Goal: Task Accomplishment & Management: Complete application form

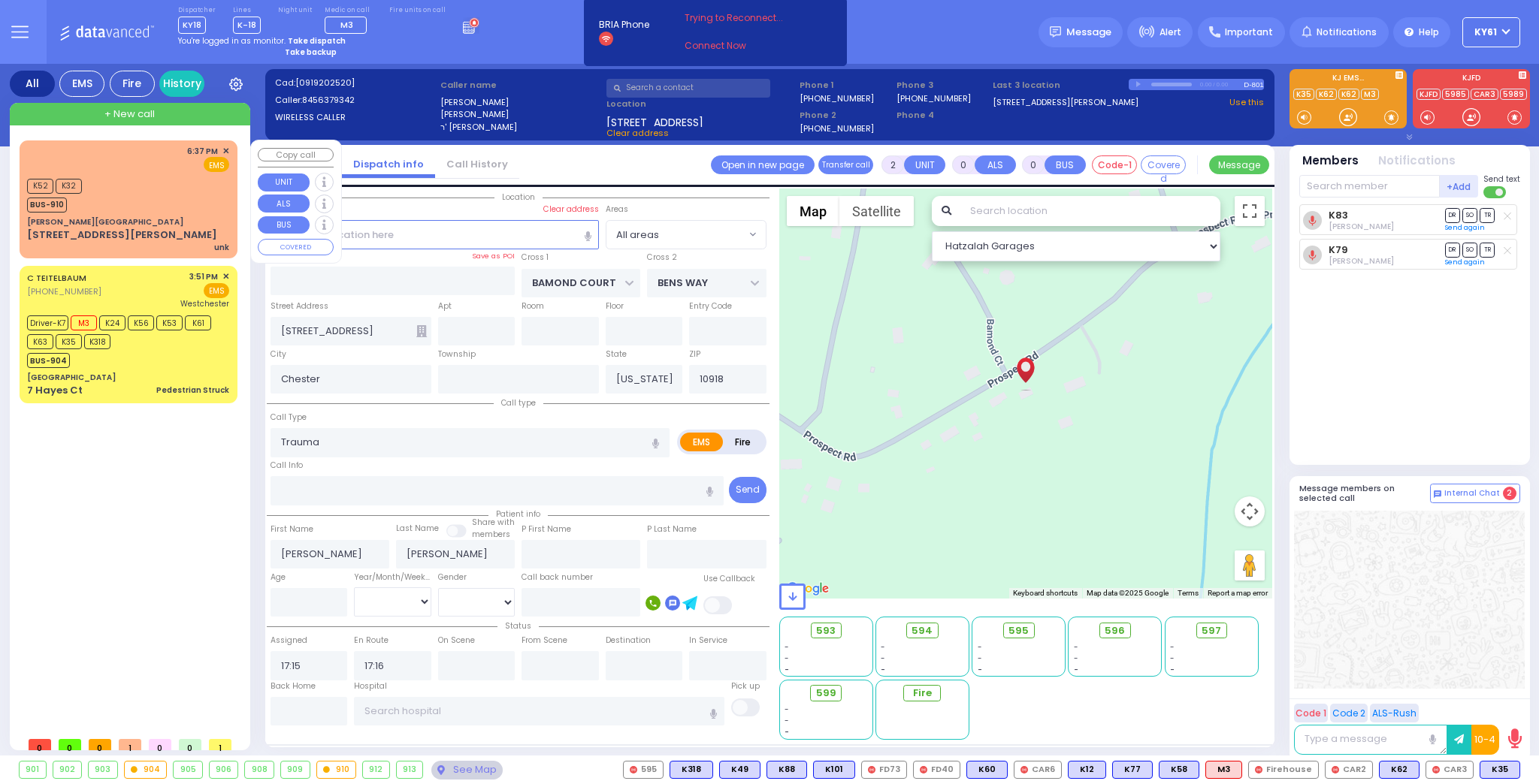
select select
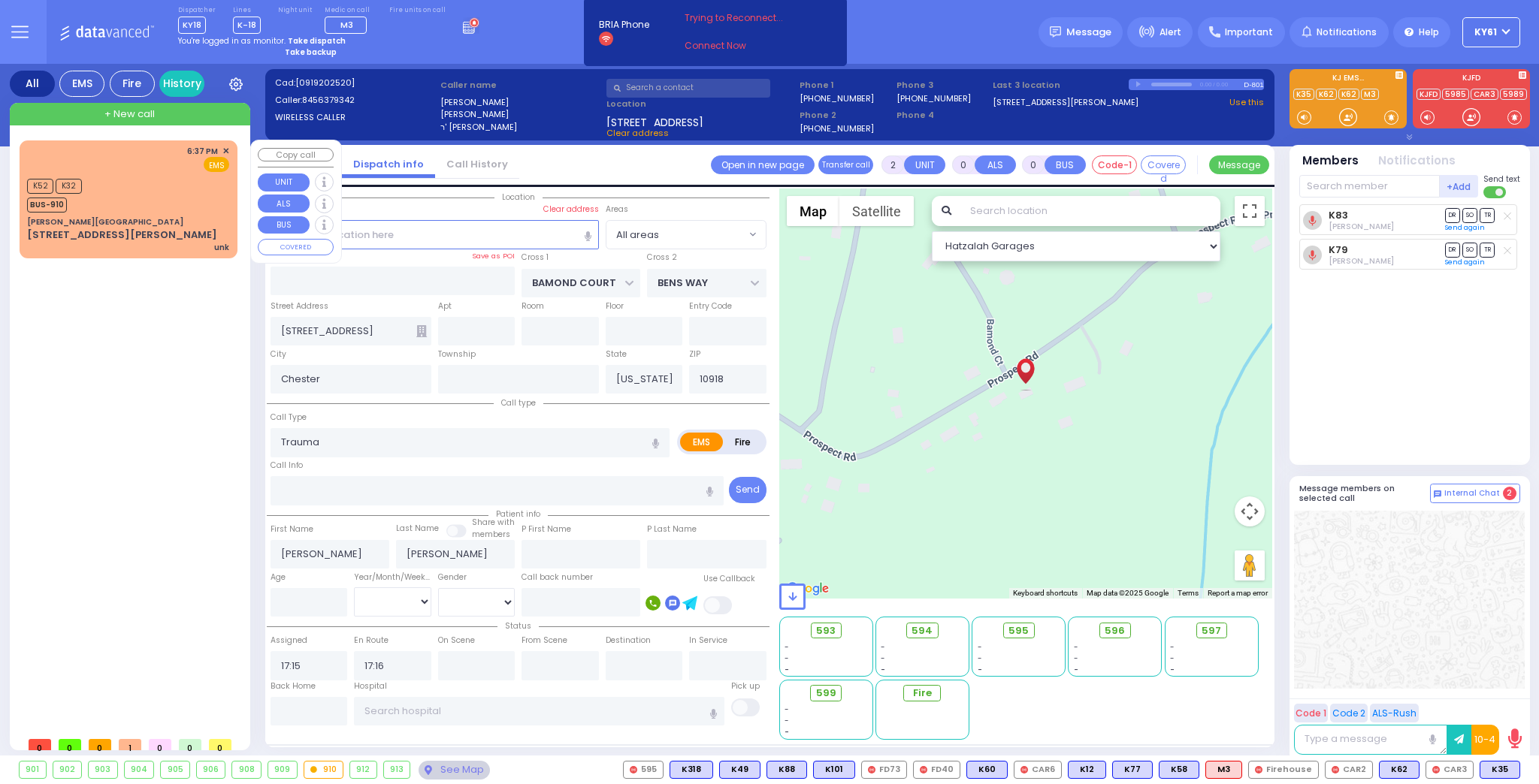
click at [201, 204] on div "K52 K32 BUS-910" at bounding box center [128, 193] width 202 height 37
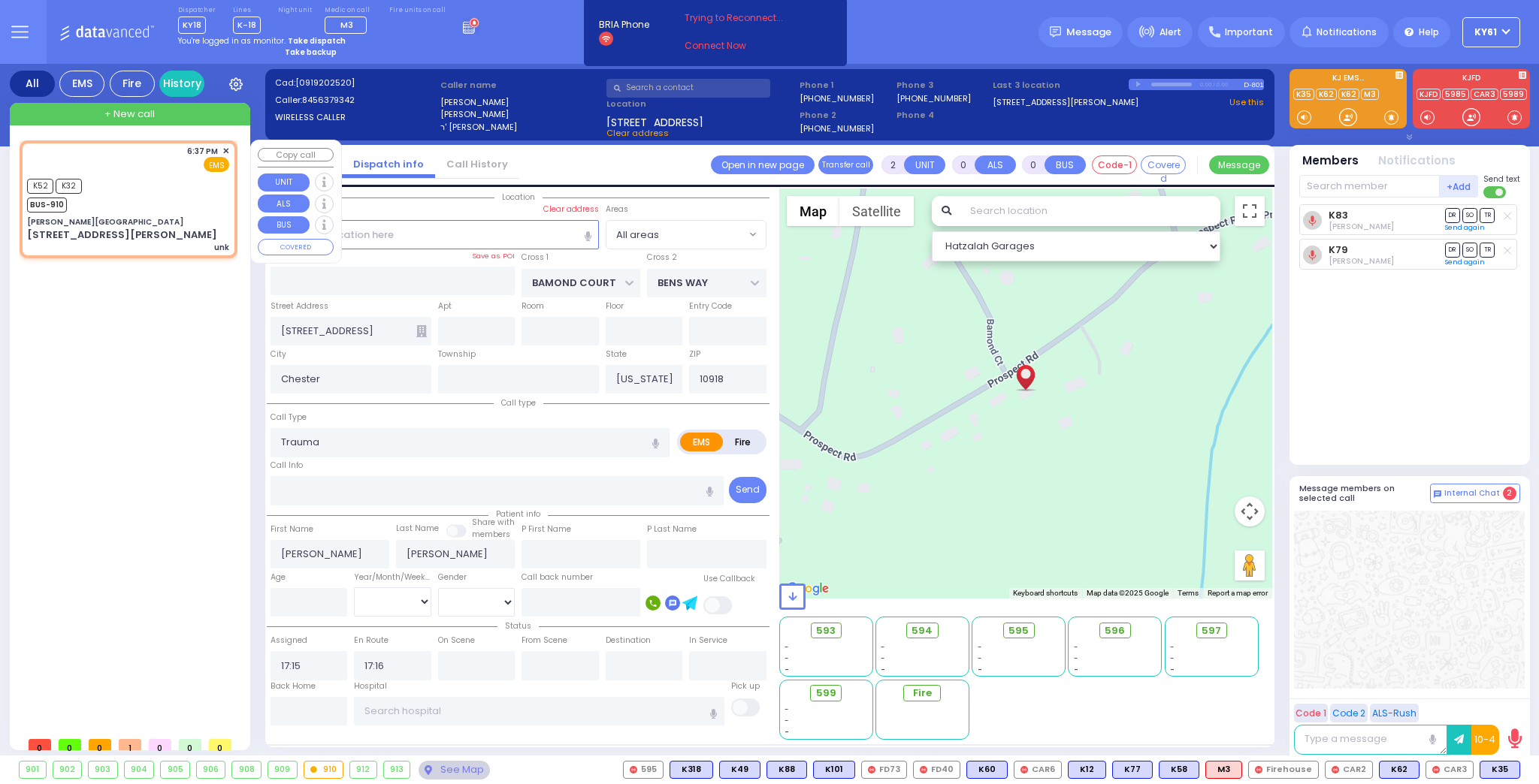
type input "1"
select select
type input "unk"
radio input "true"
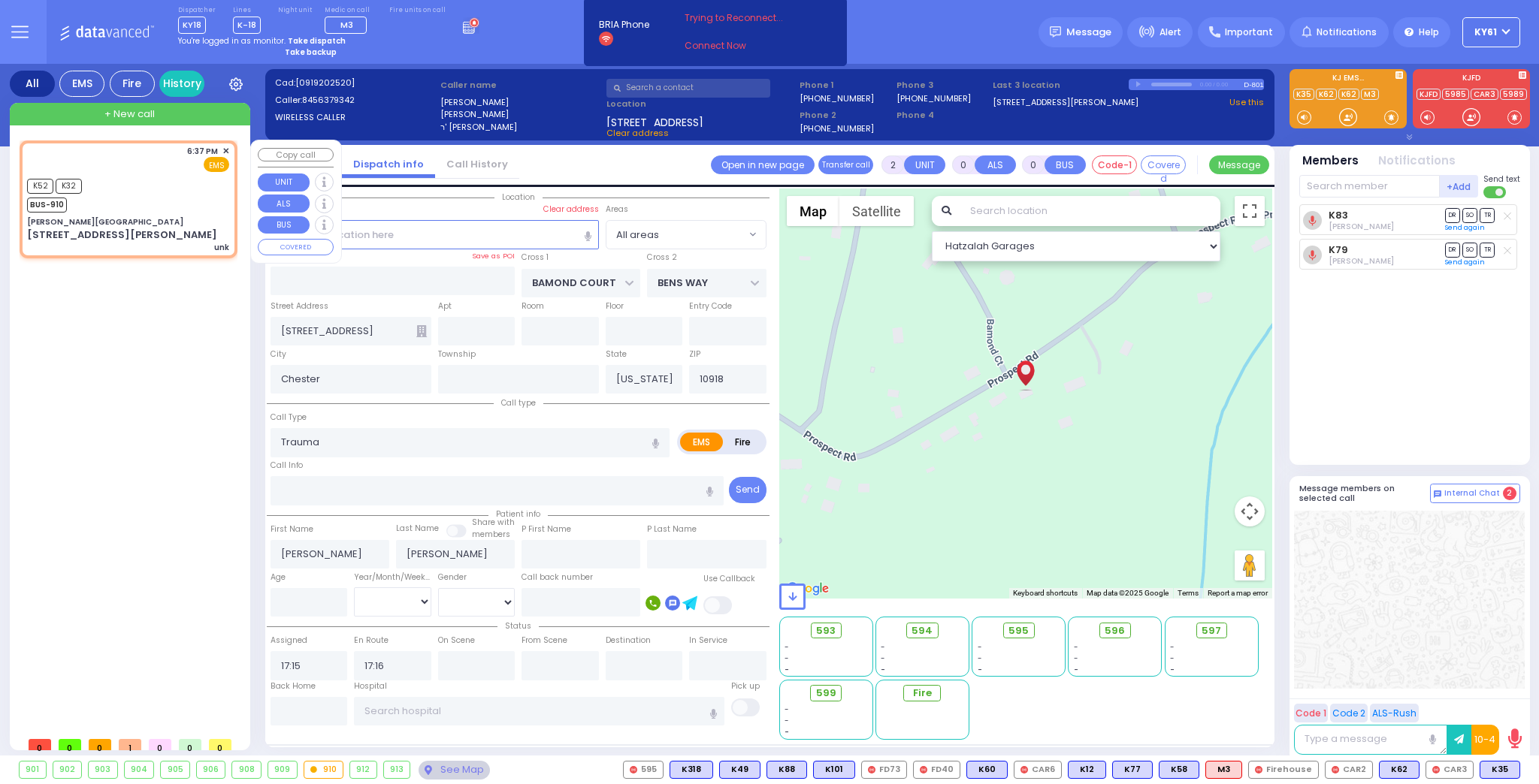
select select
type input "18:37"
select select "Hatzalah Garages"
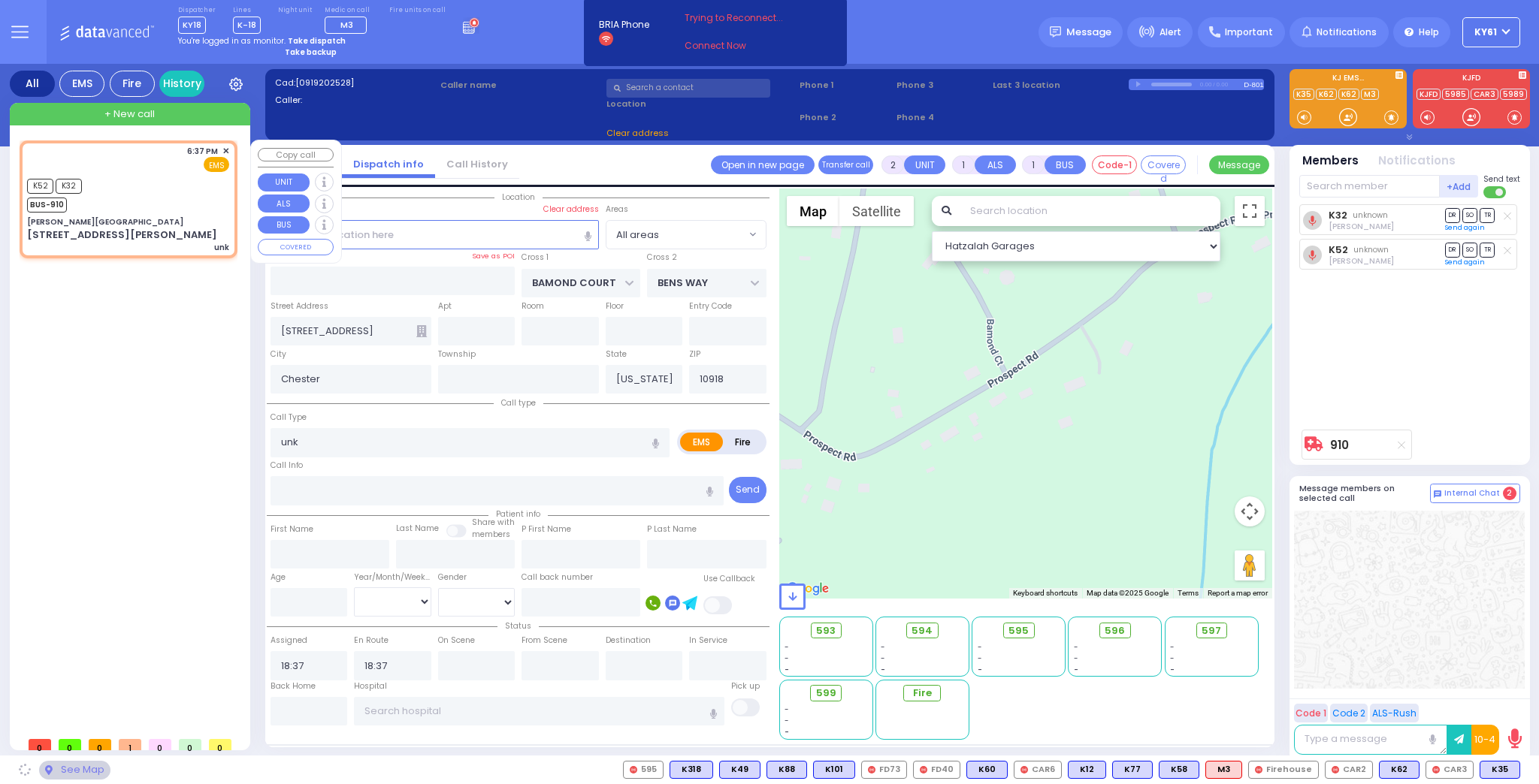
type input "[PERSON_NAME][GEOGRAPHIC_DATA]"
type input "CENTRAL VALLEY LINE"
type input "[PERSON_NAME][GEOGRAPHIC_DATA]"
type input "[STREET_ADDRESS][PERSON_NAME]"
type input "Monroe"
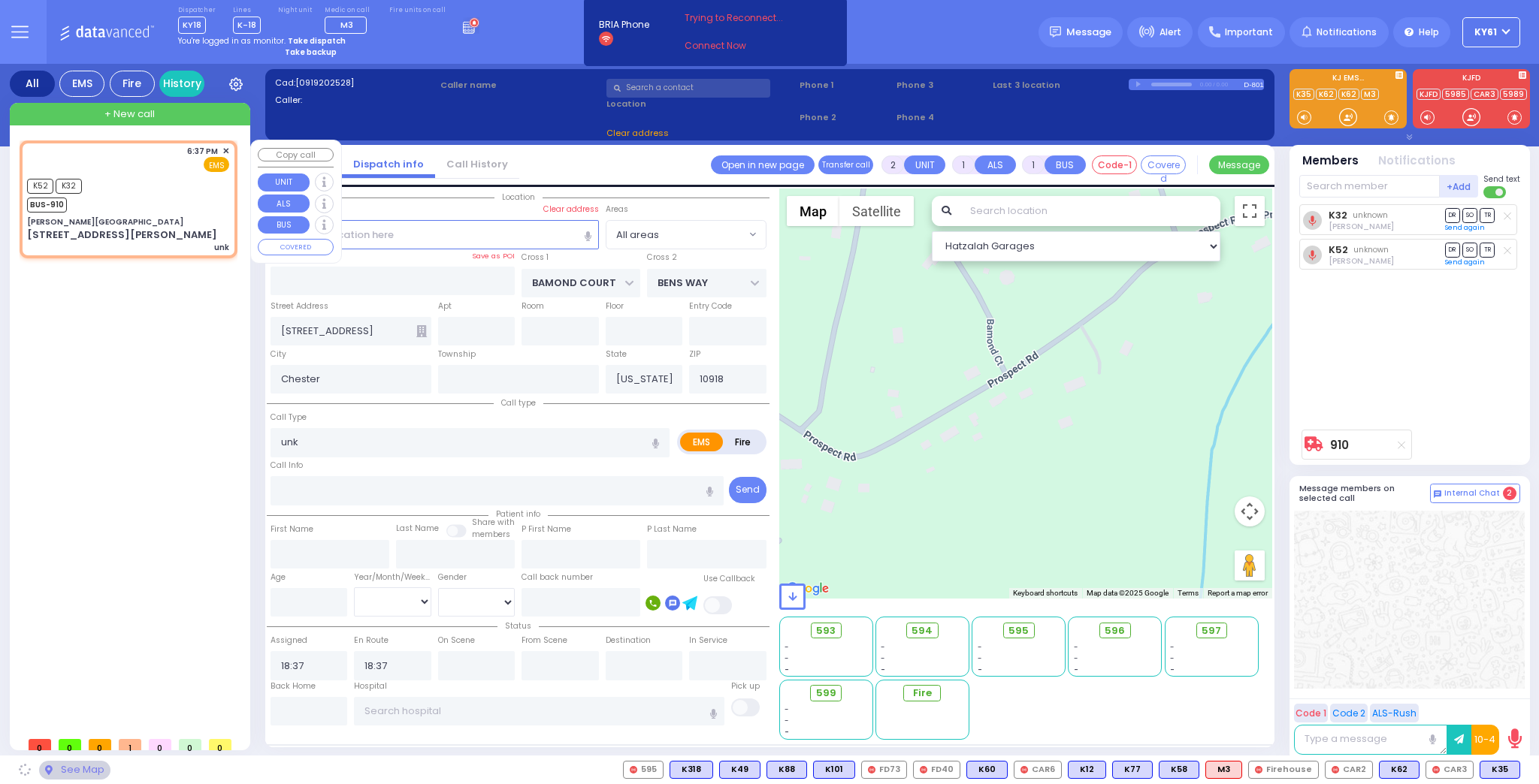
type input "10950"
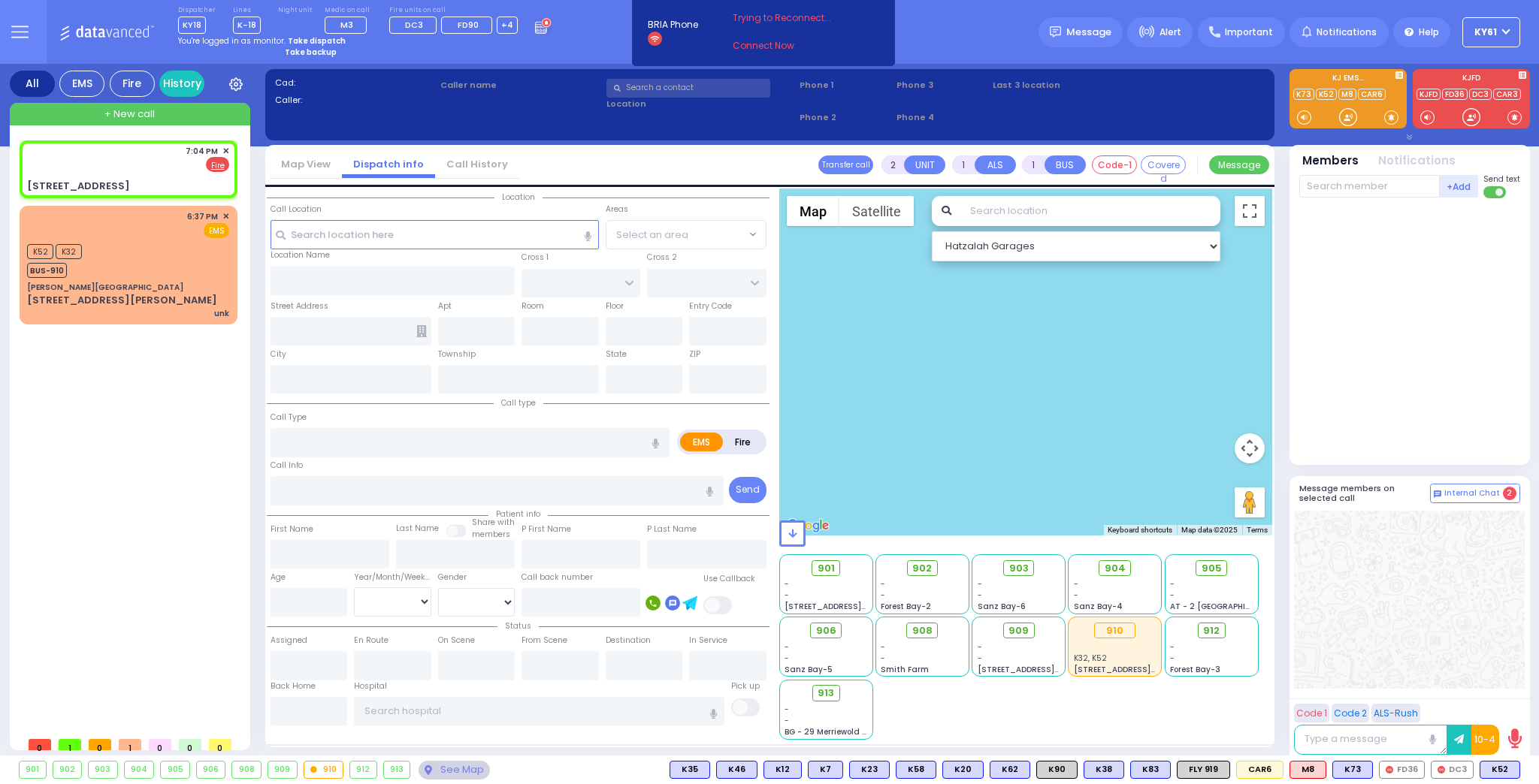
select select
radio input "false"
radio input "true"
select select
type input "19:04"
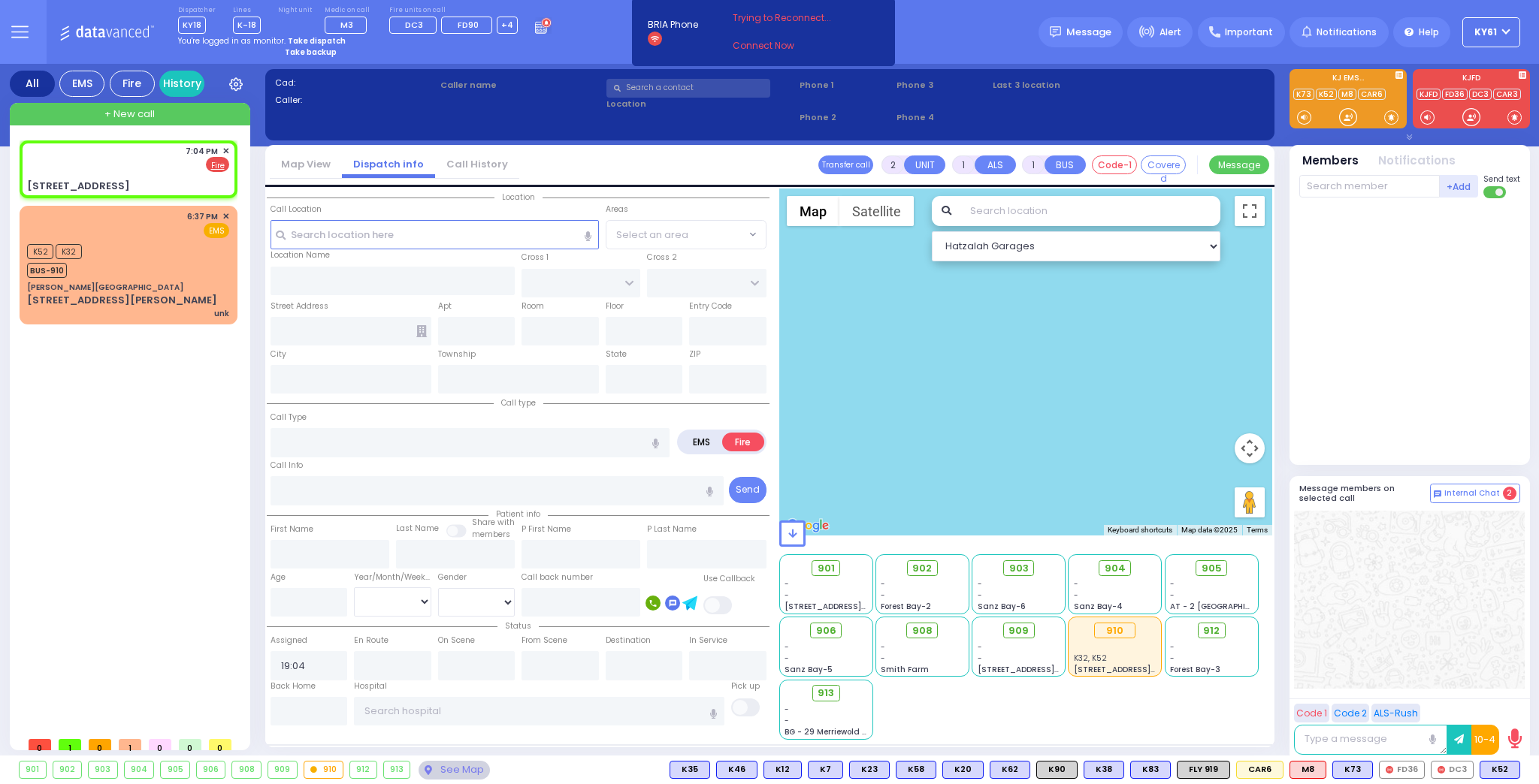
select select "Hatzalah Garages"
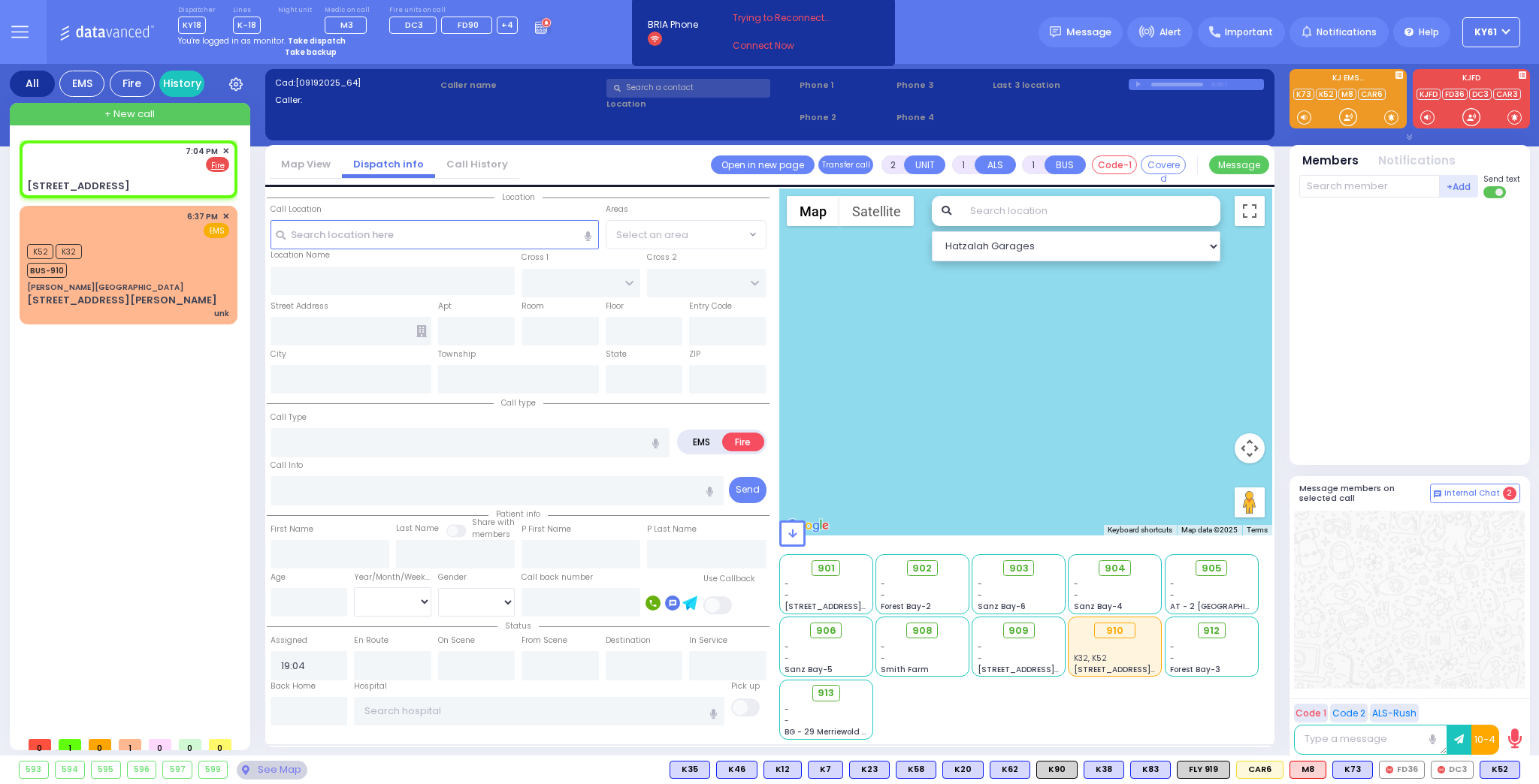
type input "ACRES RD"
type input "4 Melitz Street"
type input "MONROE"
type input "[US_STATE]"
type input "10950"
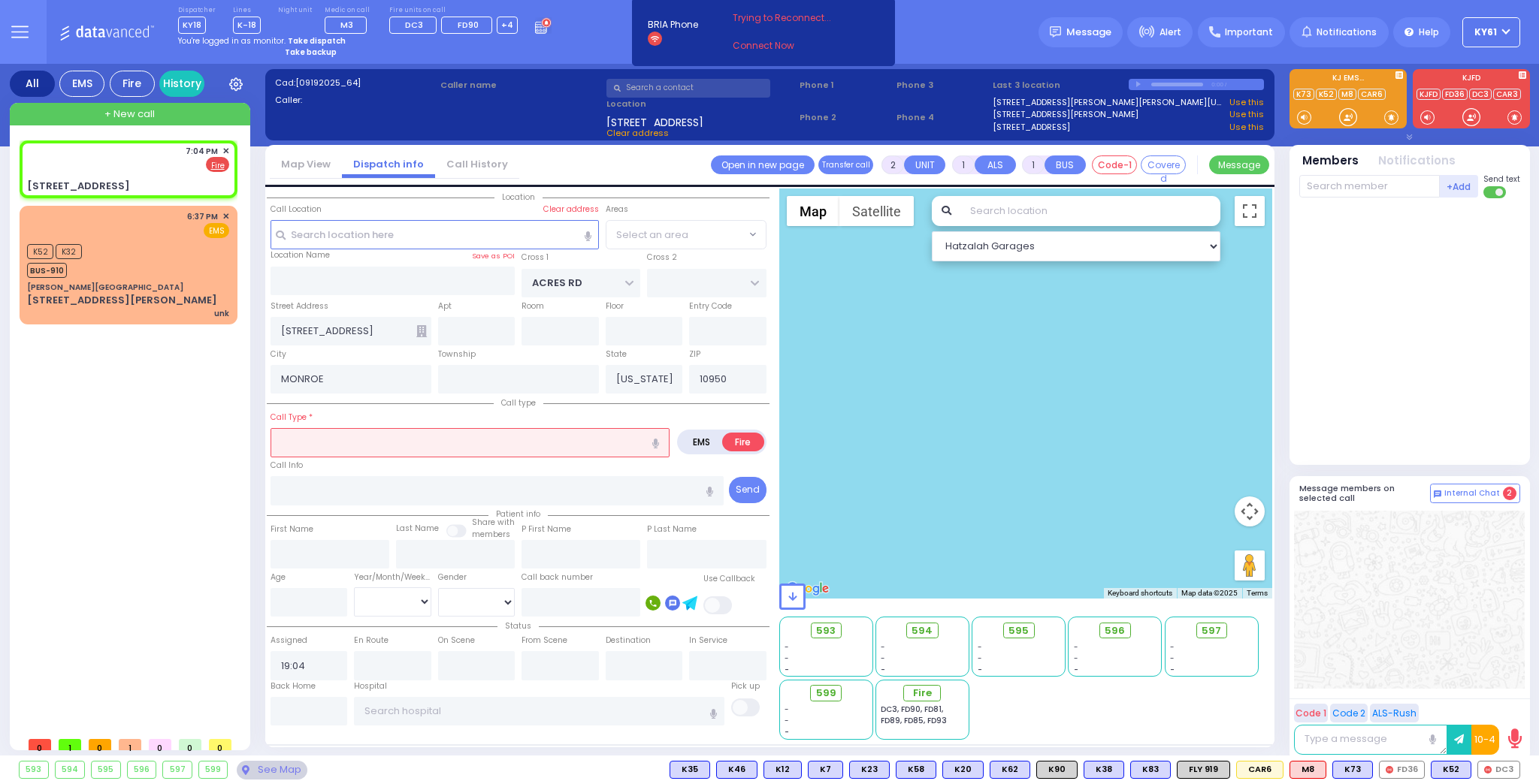
select select "PALM TREE"
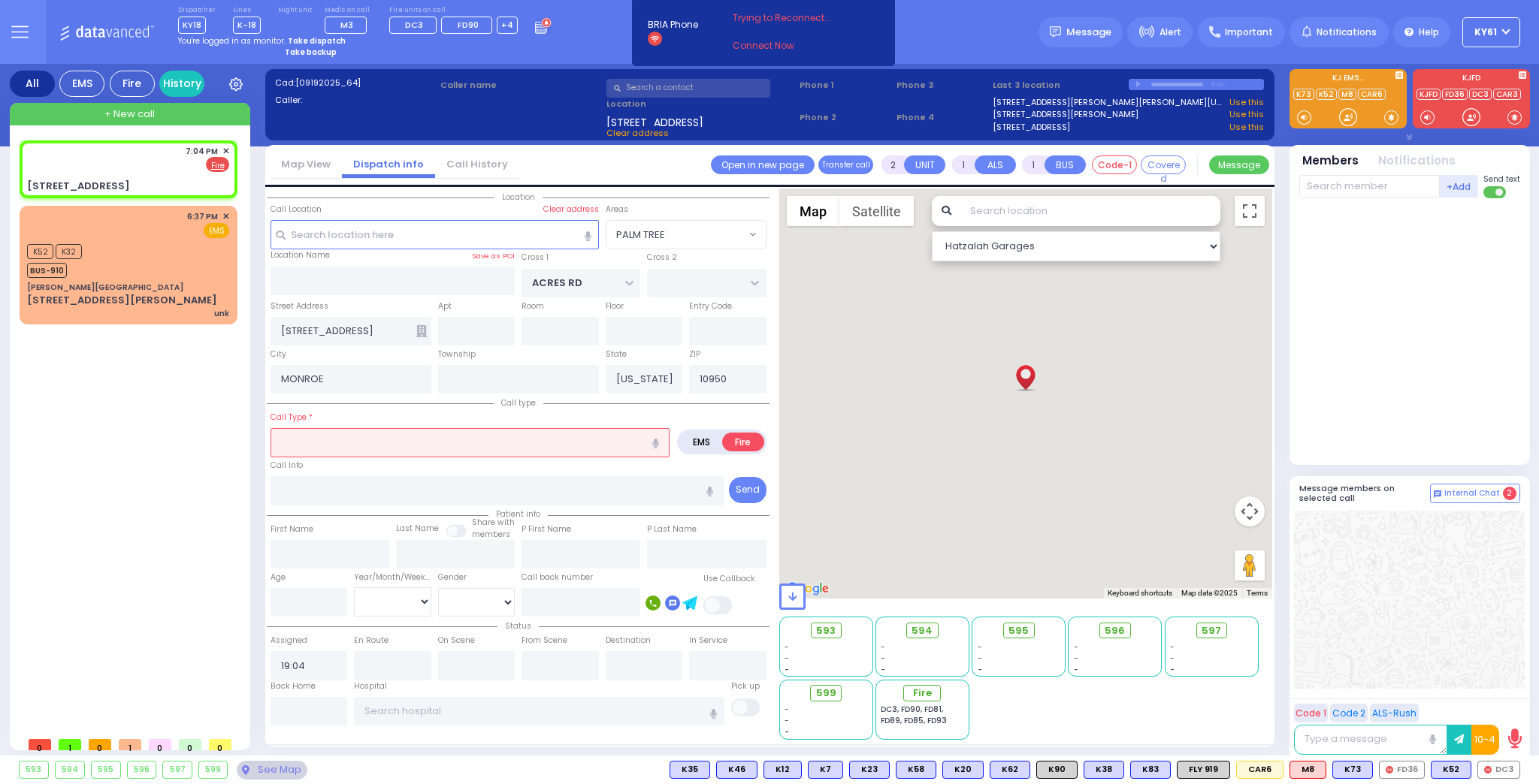
select select
radio input "true"
select select
select select "Hatzalah Garages"
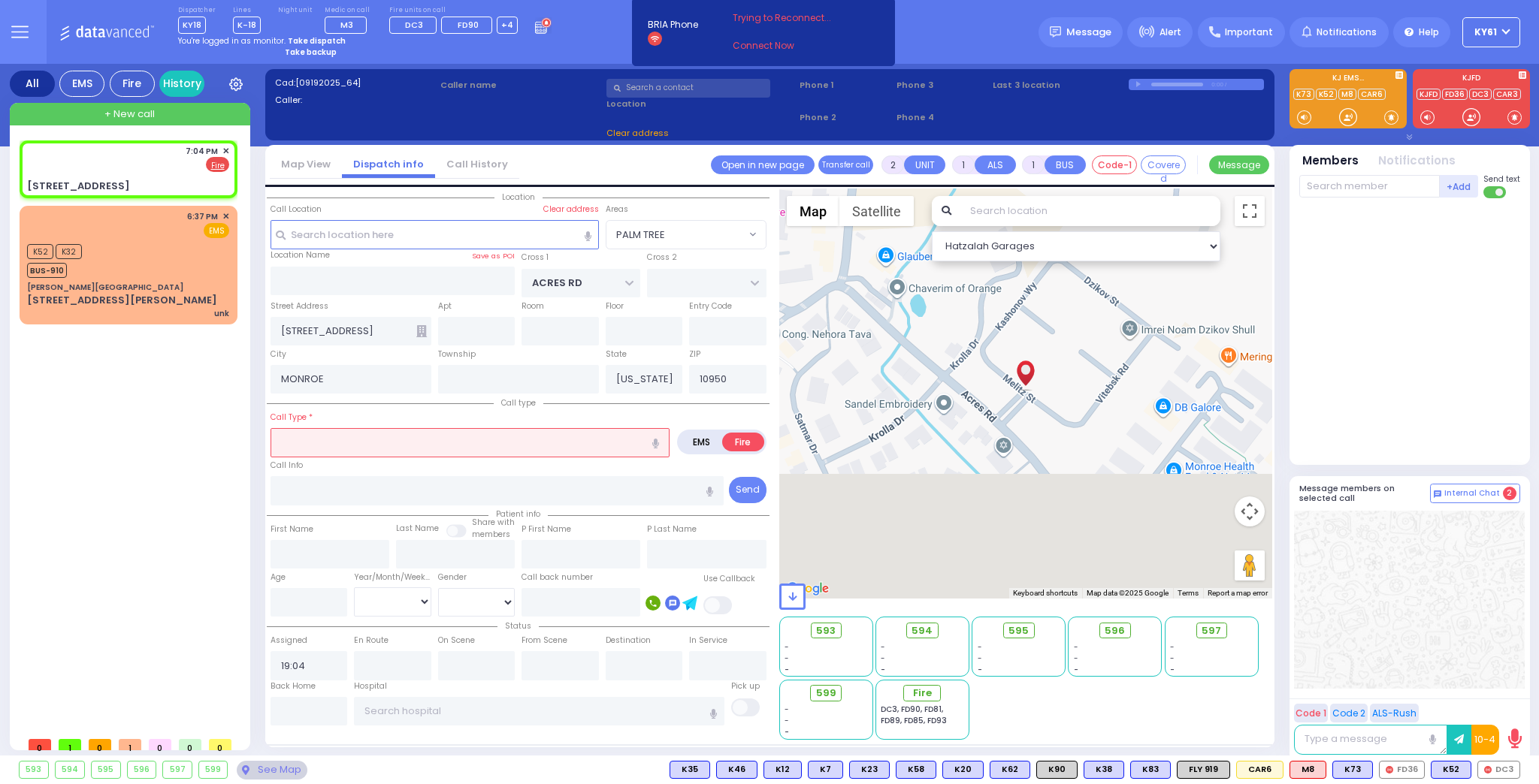
select select "PALM TREE"
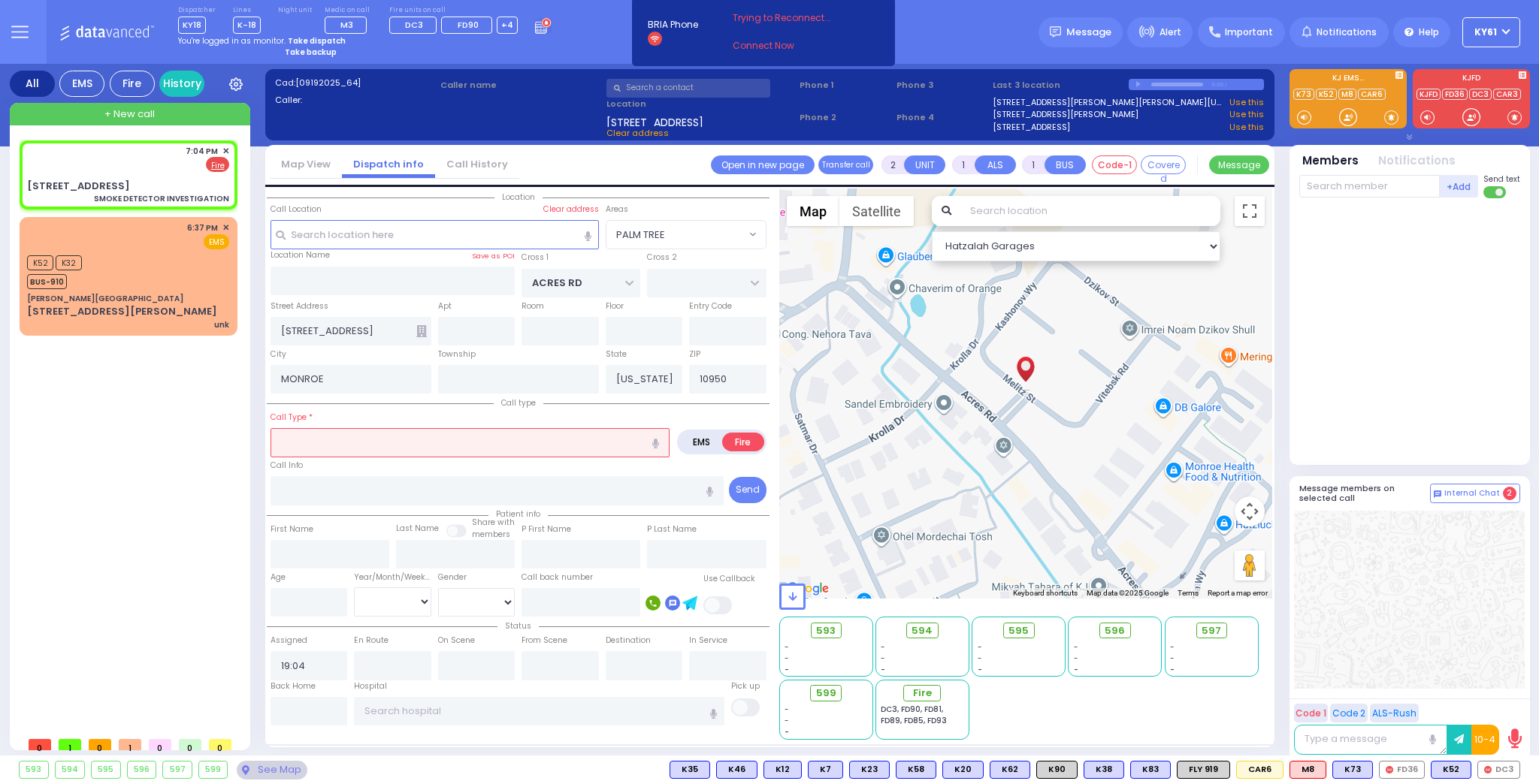
select select
type input "SMOKE DETECTOR INVESTIGATION"
radio input "true"
select select
select select "Hatzalah Garages"
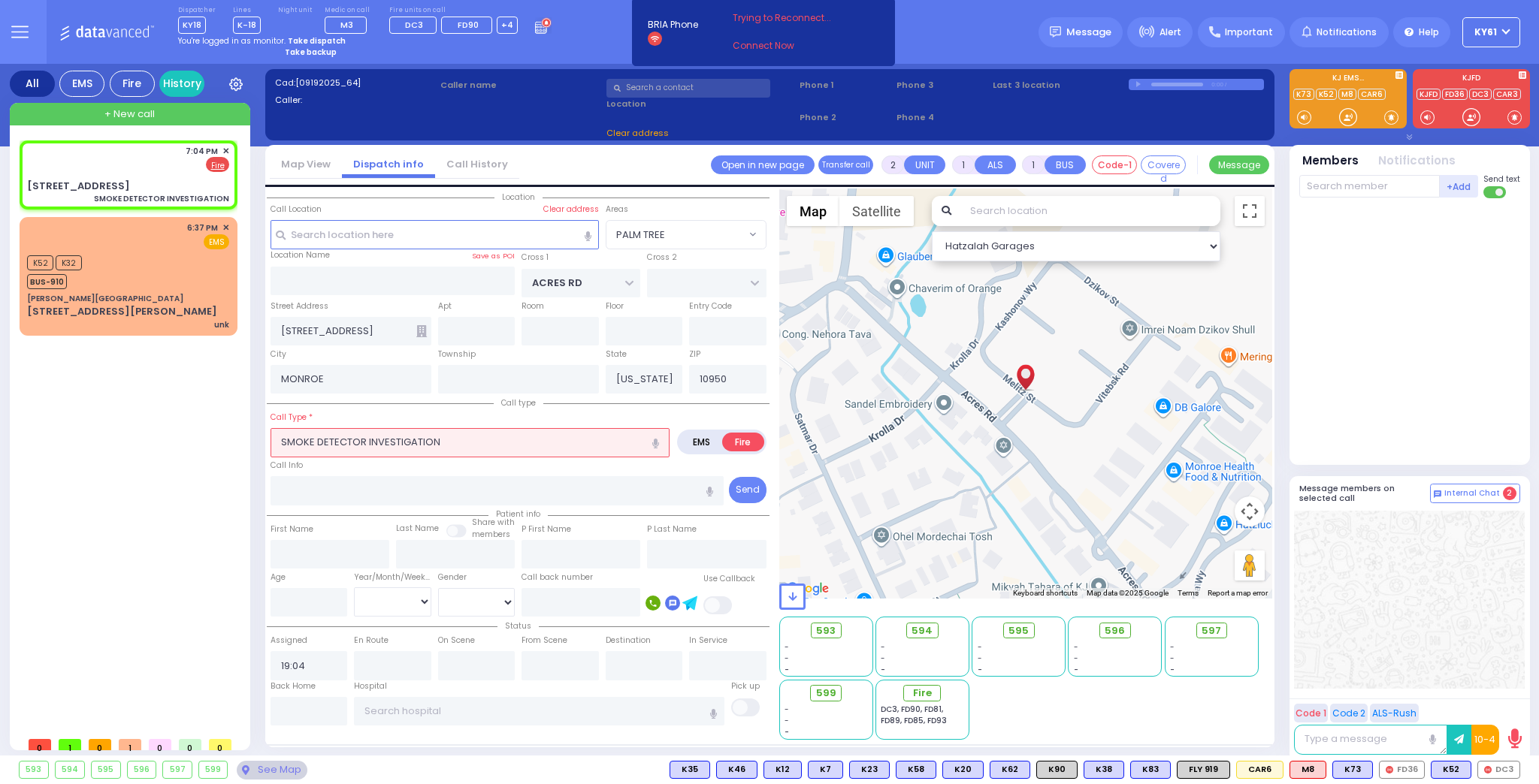
select select "PALM TREE"
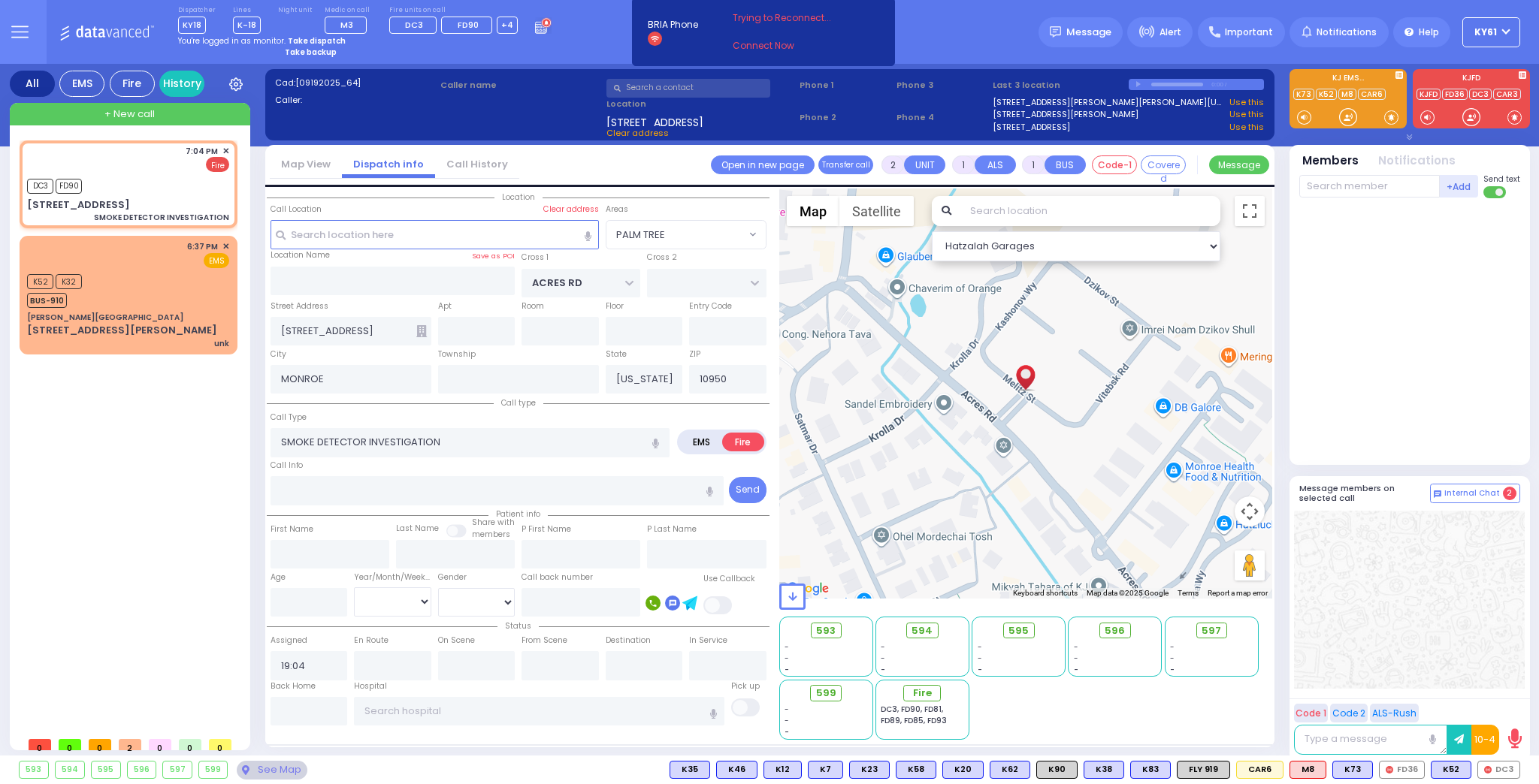
select select
radio input "true"
select select
type input "19:05"
select select "Hatzalah Garages"
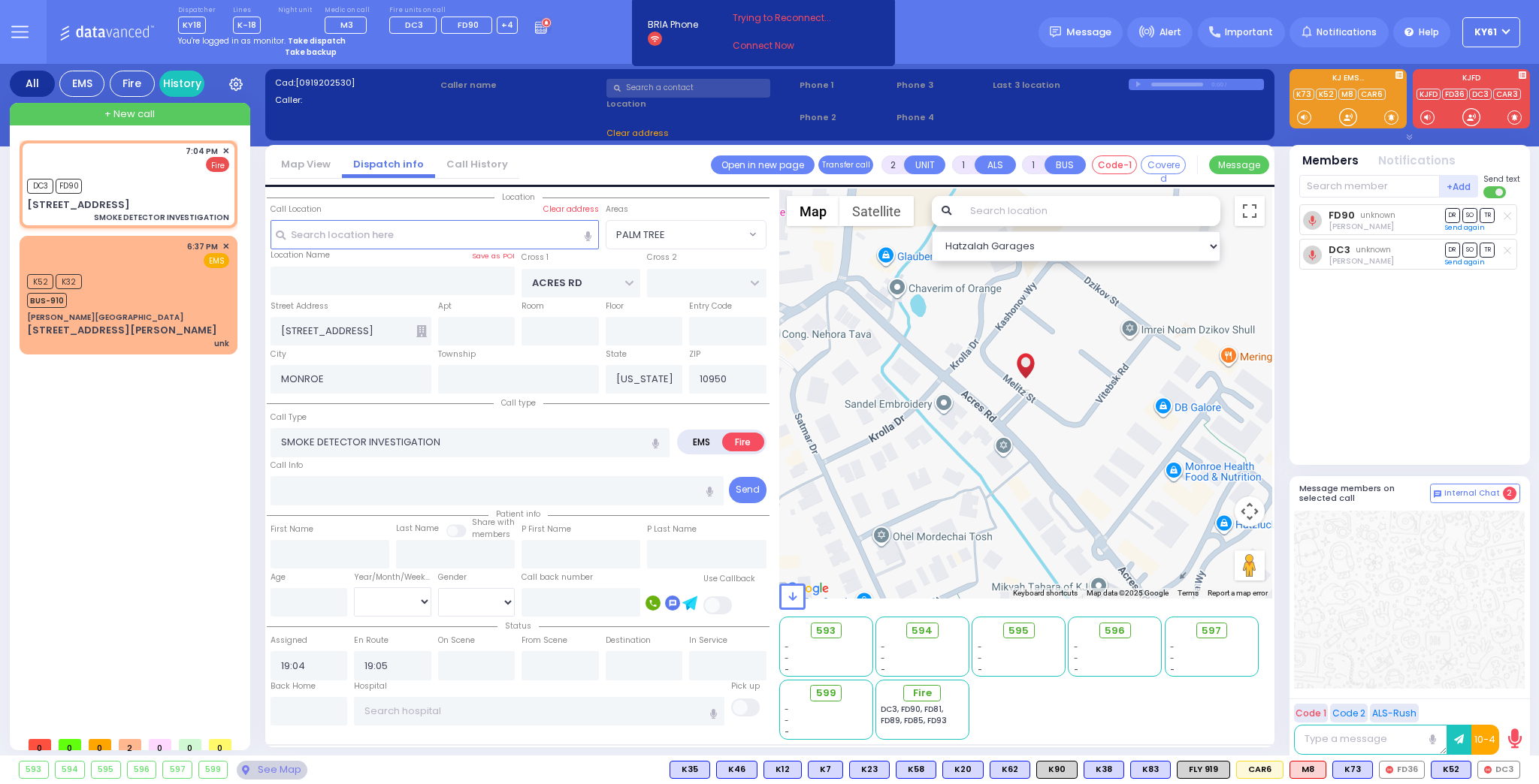
select select
radio input "true"
select select
select select "Hatzalah Garages"
select select
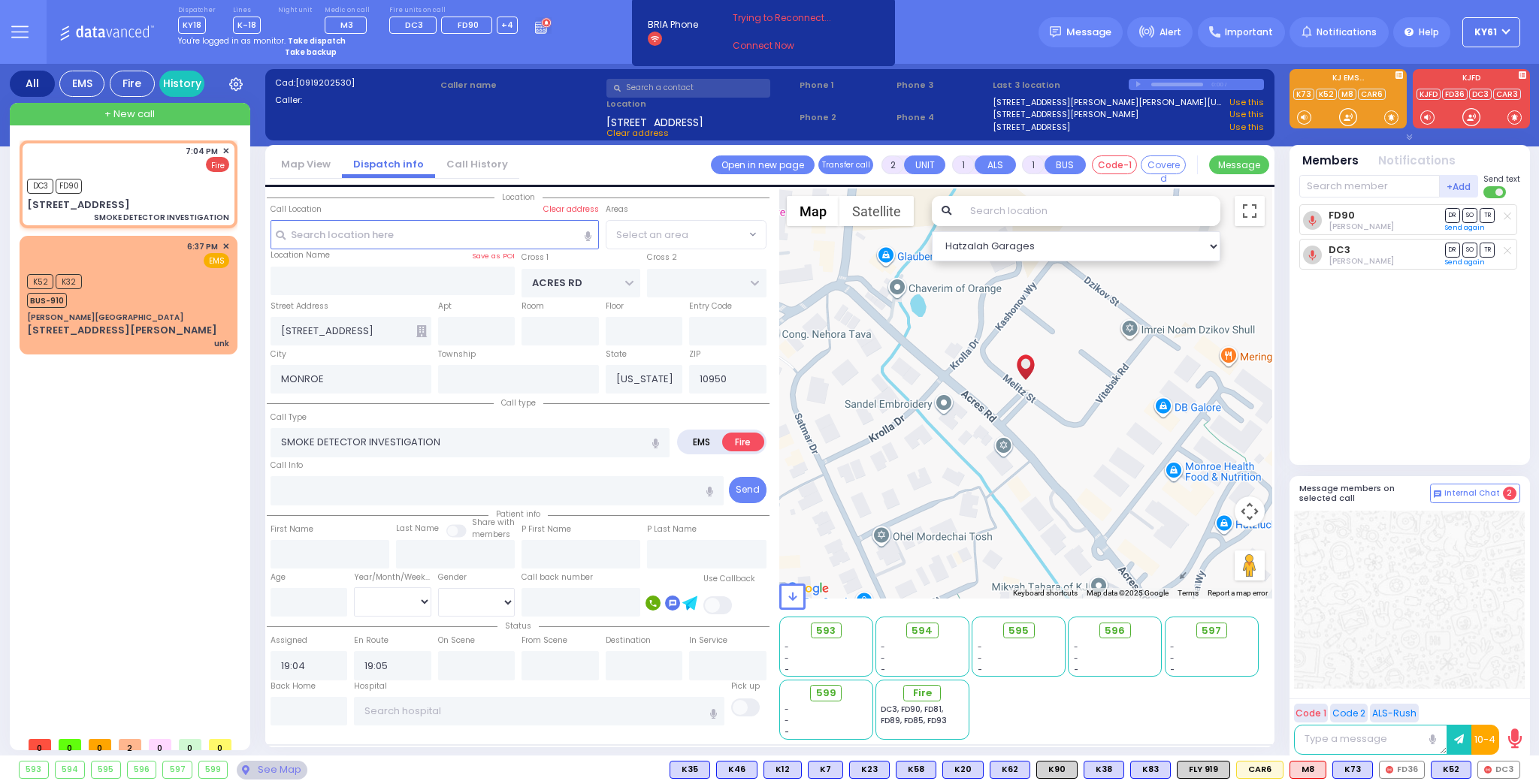
radio input "true"
select select
select select "Hatzalah Garages"
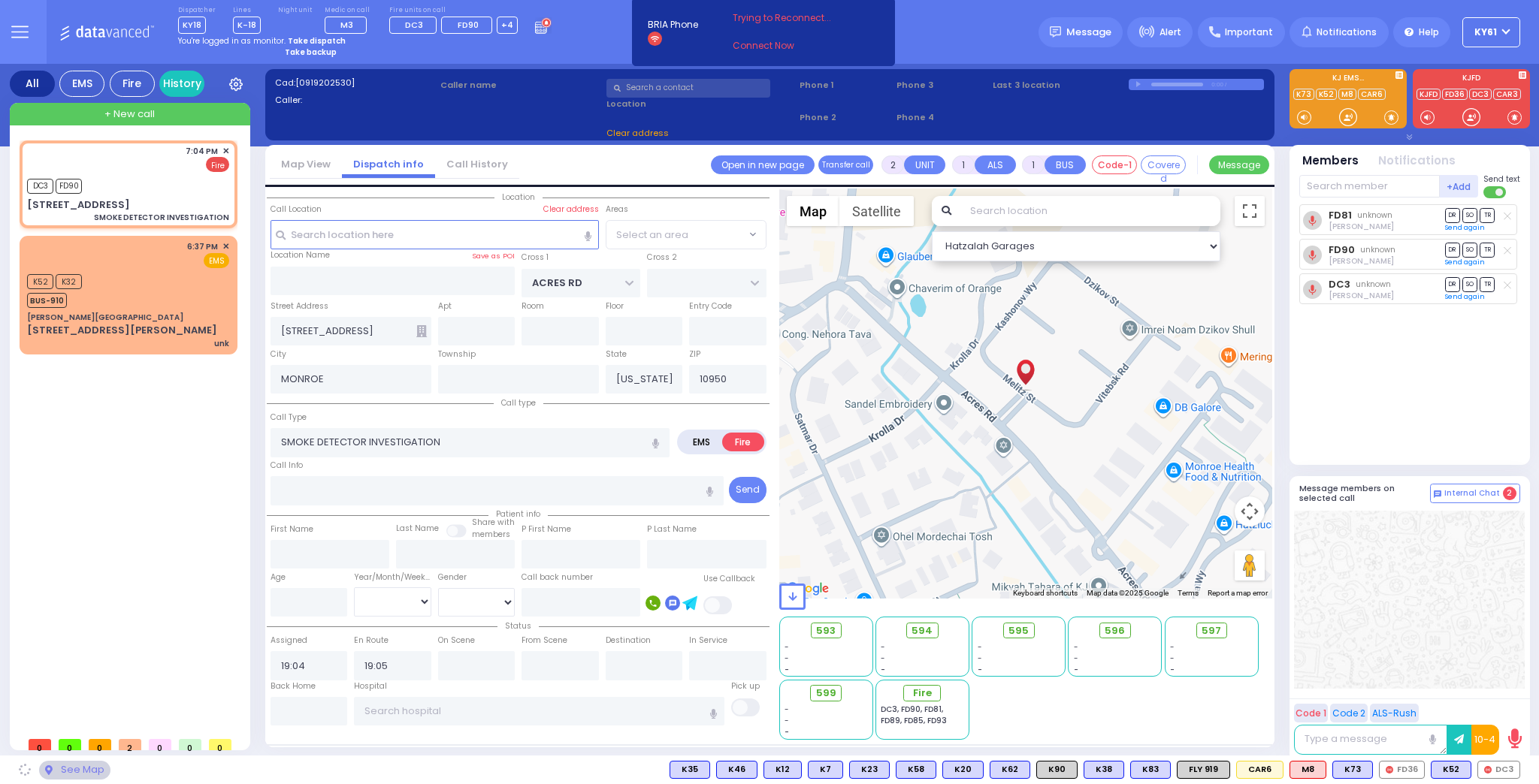
select select "PALM TREE"
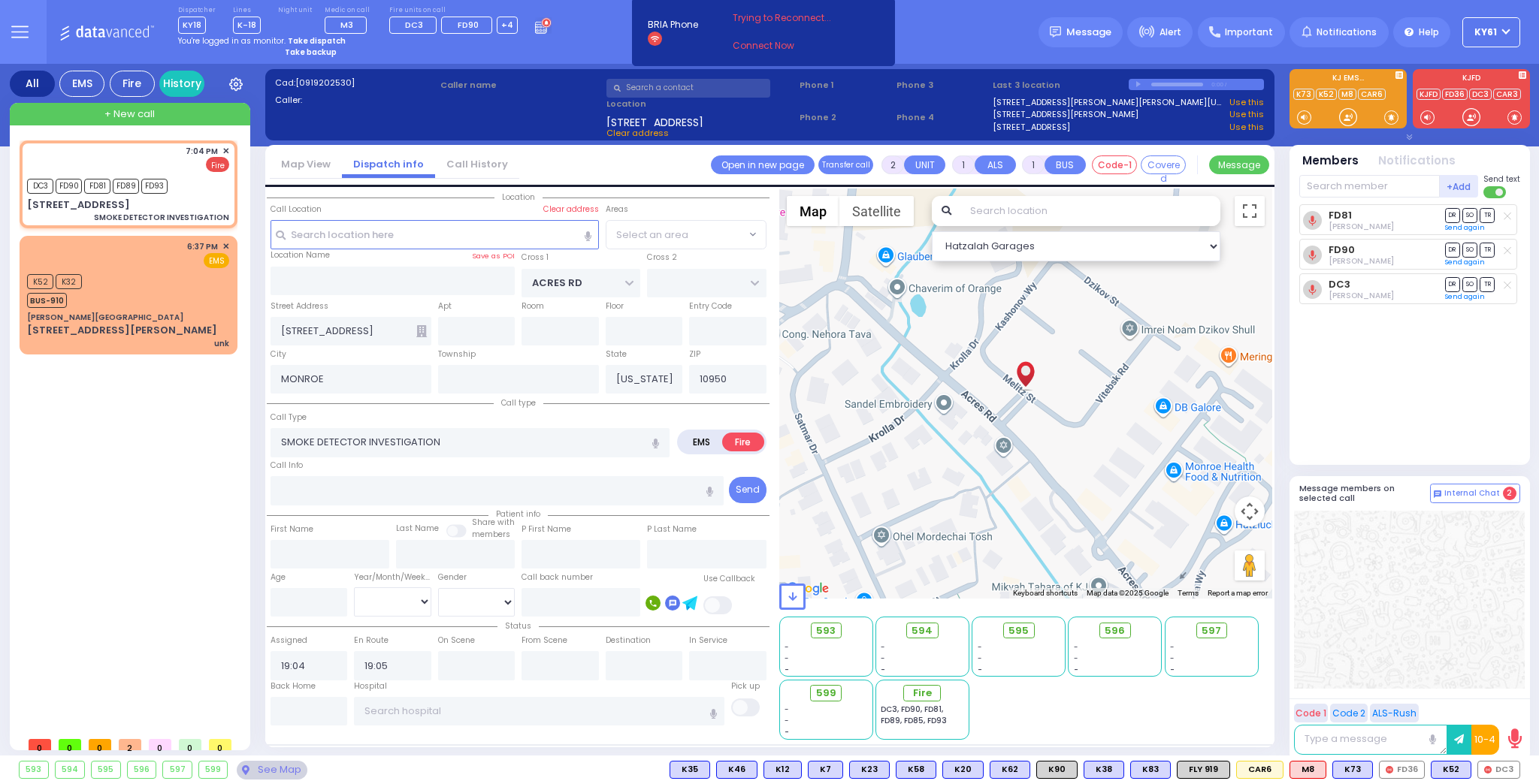
select select "PALM TREE"
select select
radio input "true"
select select
select select "Hatzalah Garages"
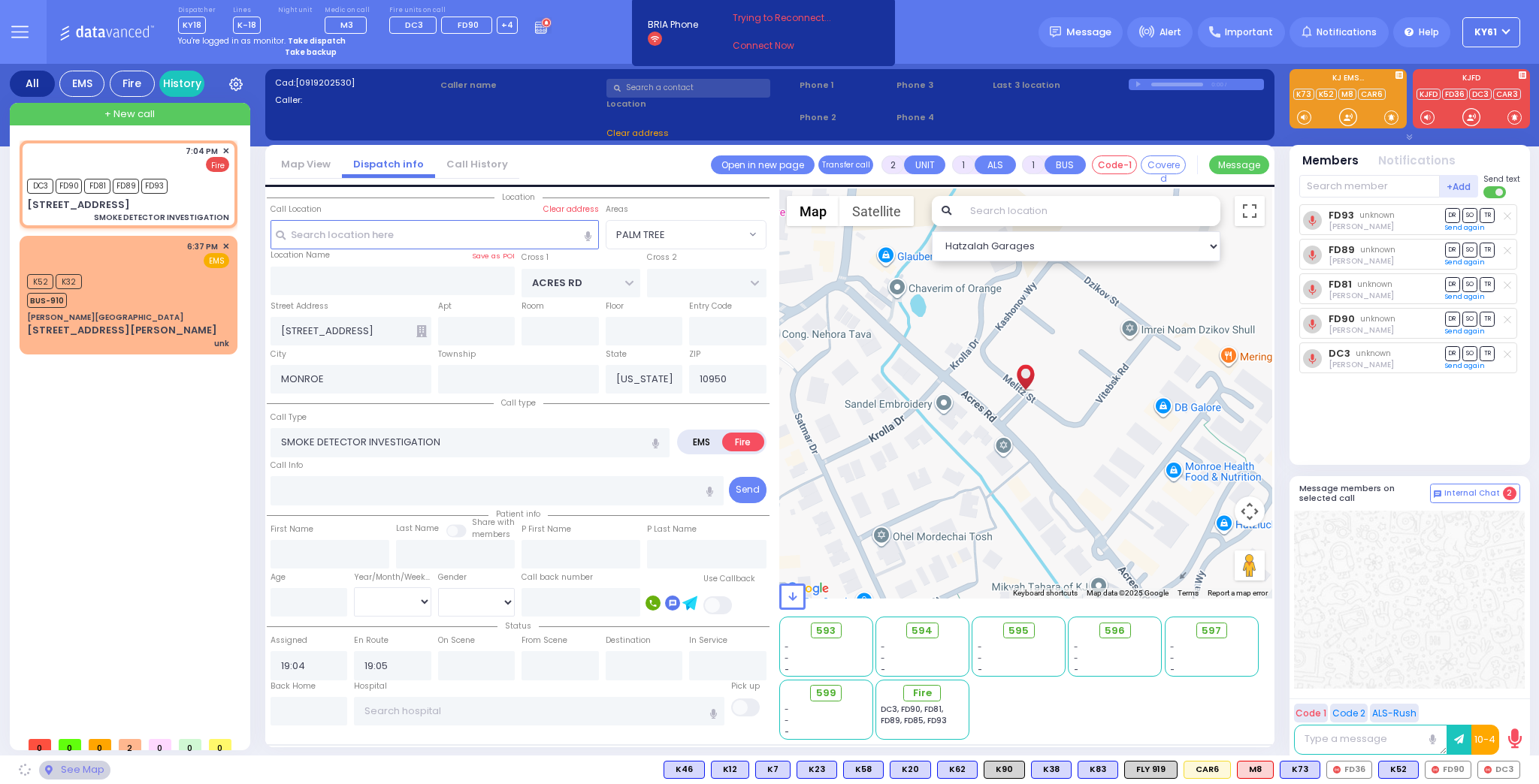
select select "PALM TREE"
select select
radio input "true"
select select
select select "Hatzalah Garages"
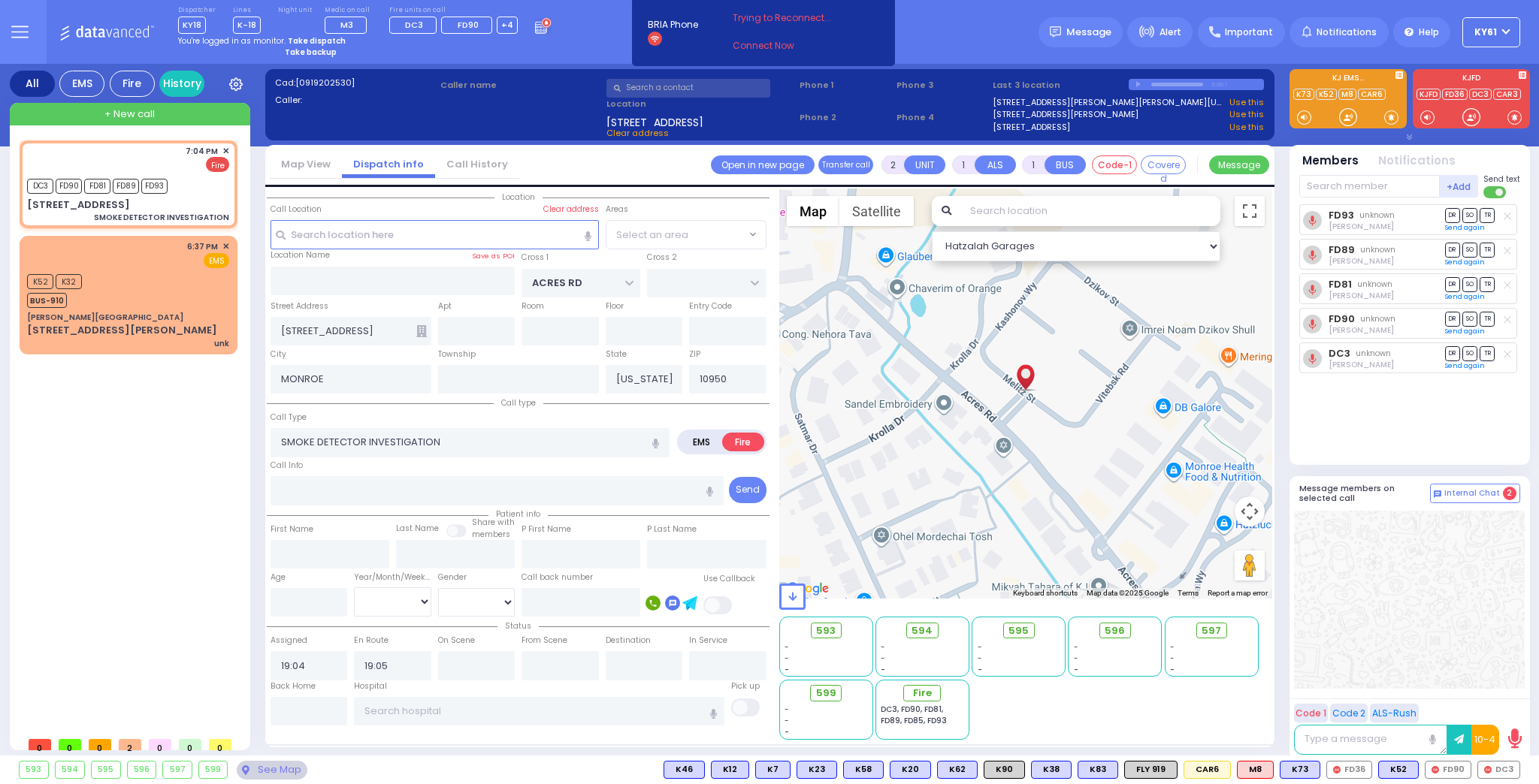
select select
radio input "true"
select select
select select "PALM TREE"
select select "Hatzalah Garages"
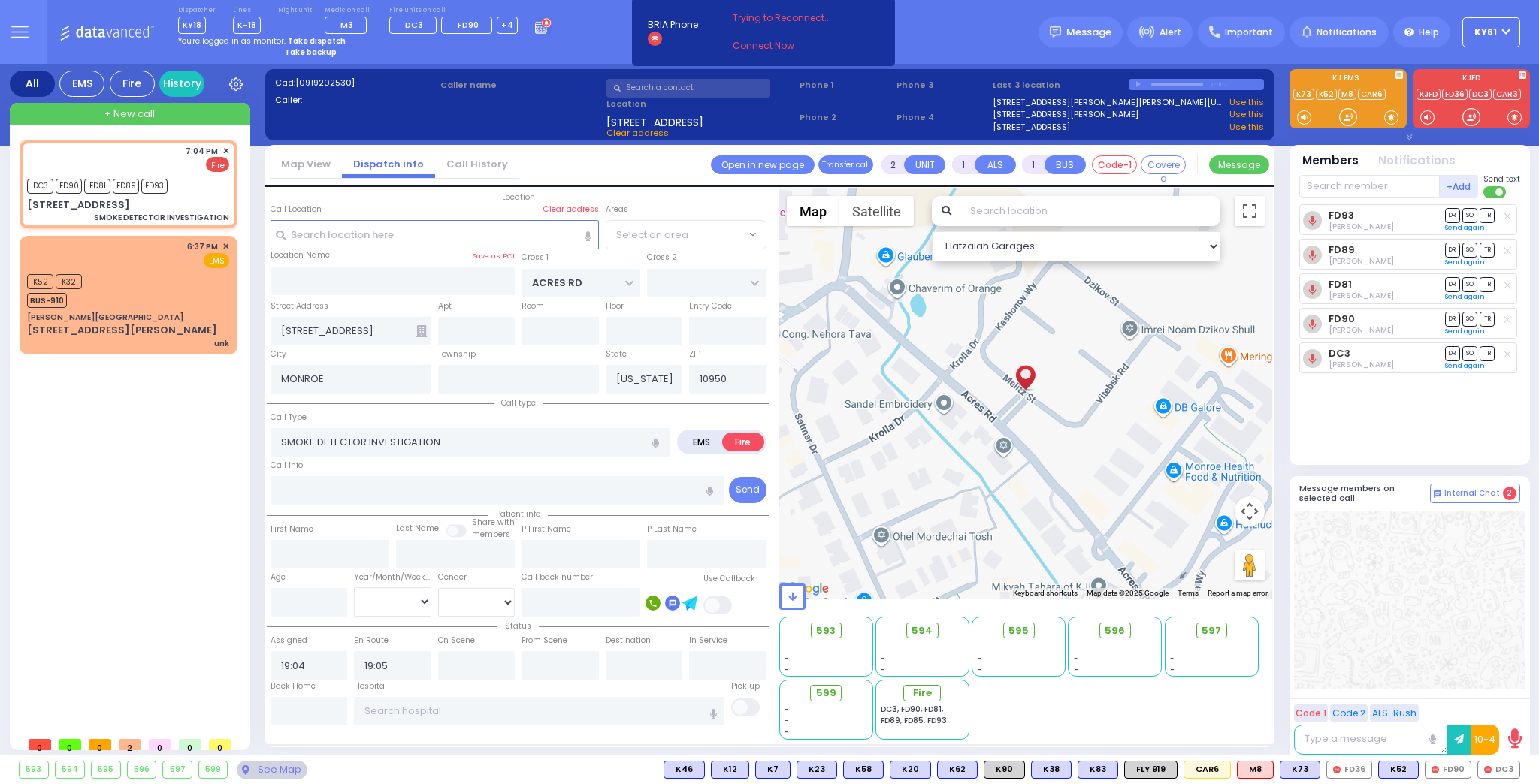
select select "PALM TREE"
